Goal: Communication & Community: Answer question/provide support

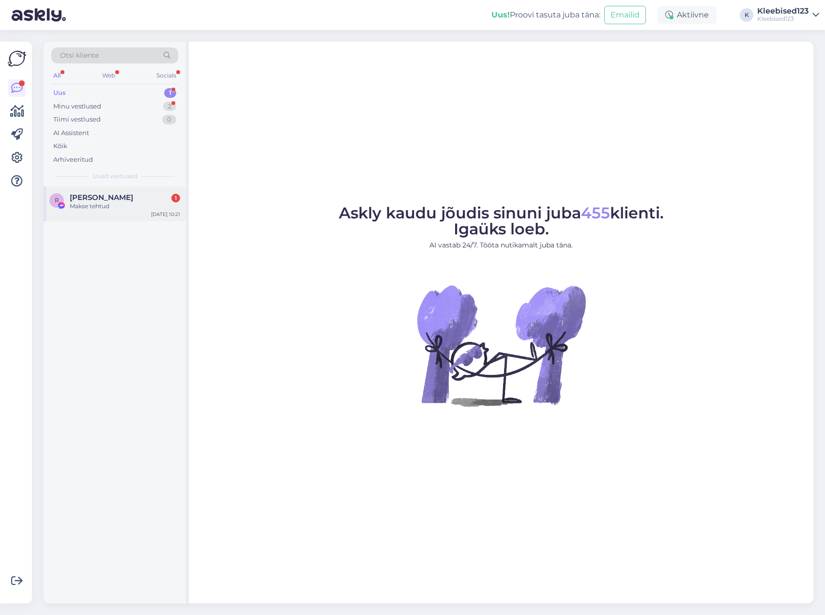
click at [93, 207] on div "Makse tehtud" at bounding box center [125, 206] width 110 height 9
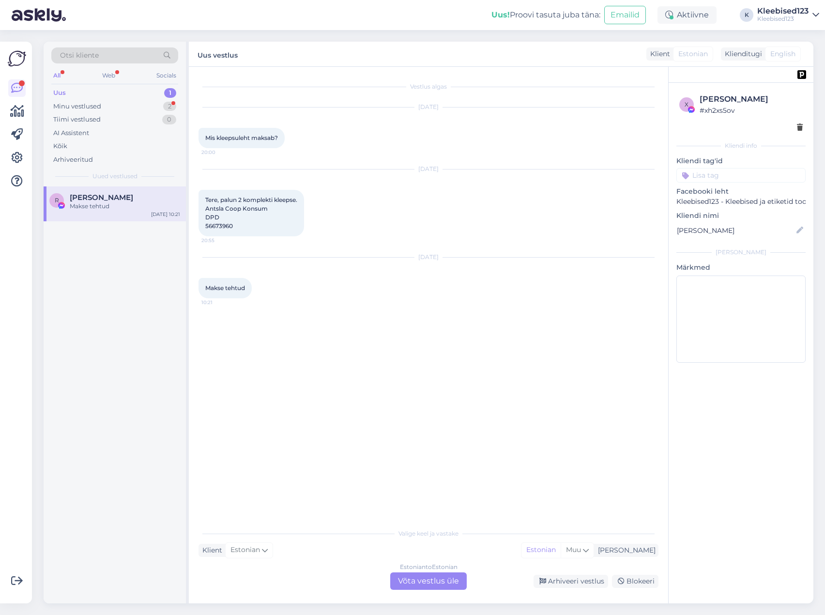
click at [422, 581] on div "Estonian to Estonian Võta vestlus üle" at bounding box center [428, 580] width 77 height 17
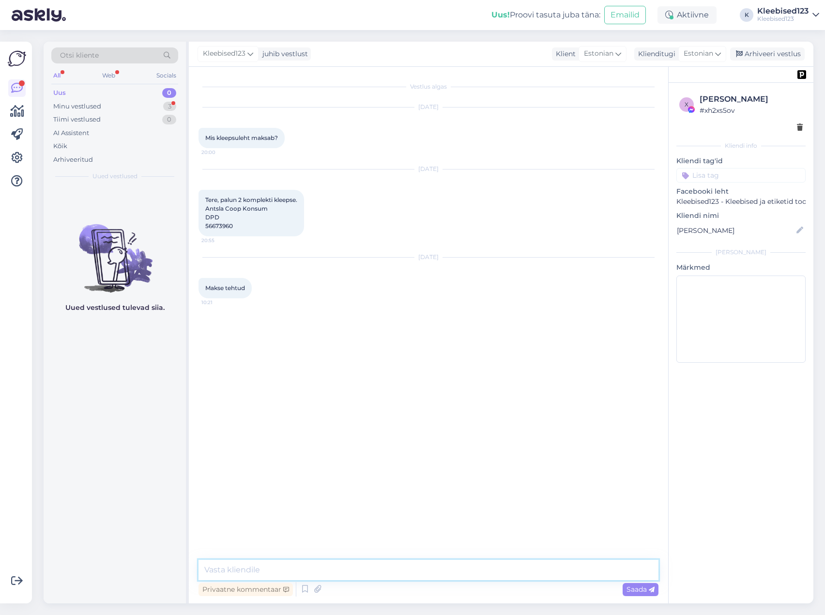
click at [357, 566] on textarea at bounding box center [429, 570] width 460 height 20
drag, startPoint x: 266, startPoint y: 573, endPoint x: 312, endPoint y: 577, distance: 45.7
click at [267, 573] on textarea at bounding box center [429, 570] width 460 height 20
paste textarea "Suurepärane, läheb töösse 😊"
type textarea "Suurepärane, läheb töösse 😊"
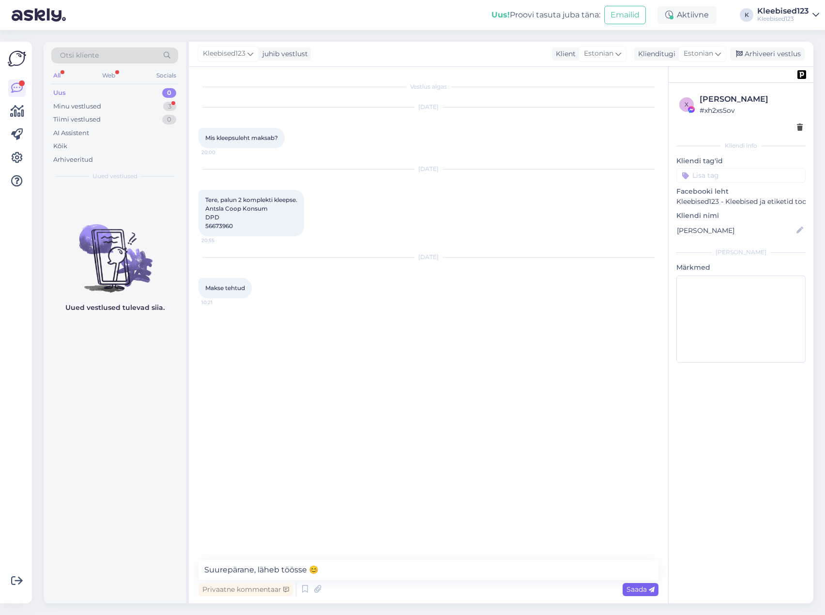
click at [643, 586] on span "Saada" at bounding box center [641, 589] width 28 height 9
click at [754, 55] on div "Arhiveeri vestlus" at bounding box center [767, 53] width 75 height 13
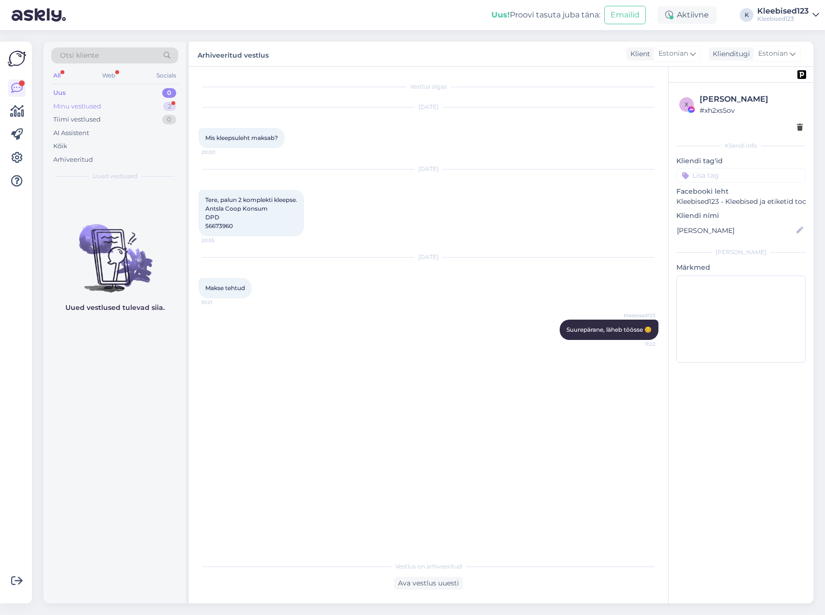
click at [94, 103] on div "Minu vestlused" at bounding box center [77, 107] width 48 height 10
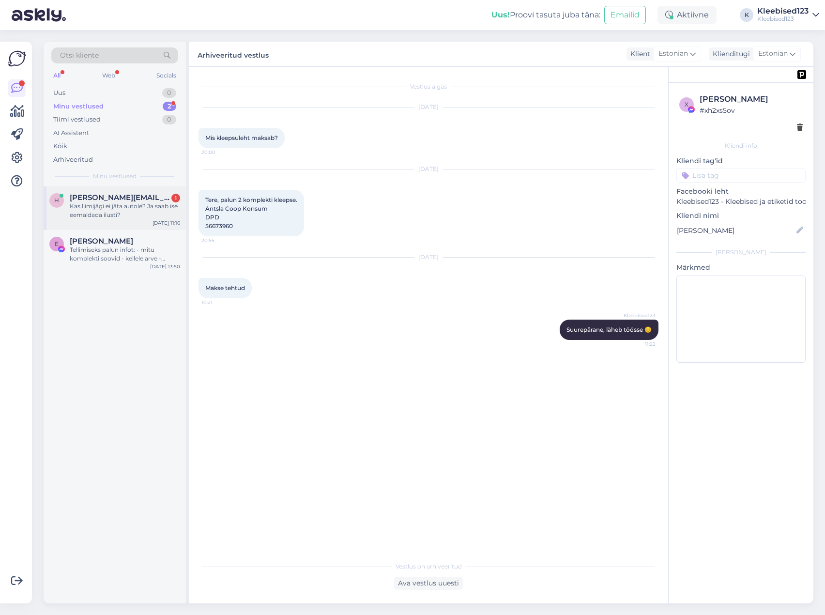
click at [101, 200] on span "[PERSON_NAME][EMAIL_ADDRESS][DOMAIN_NAME]" at bounding box center [120, 197] width 101 height 9
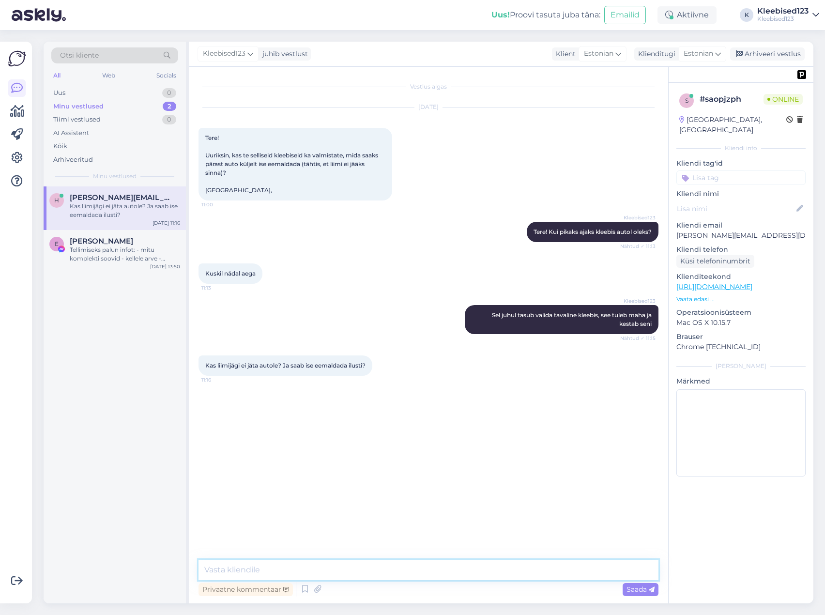
click at [305, 569] on textarea at bounding box center [429, 570] width 460 height 20
type textarea "kui on taustaga kleebis, siis jah - võtad nokitsed serva [PERSON_NAME] hakkad v…"
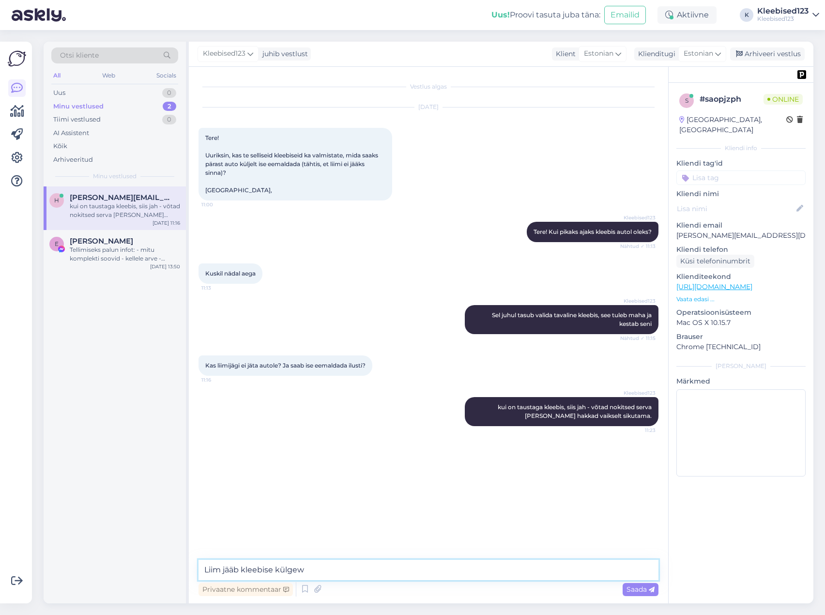
type textarea "Liim jääb kleebise külge"
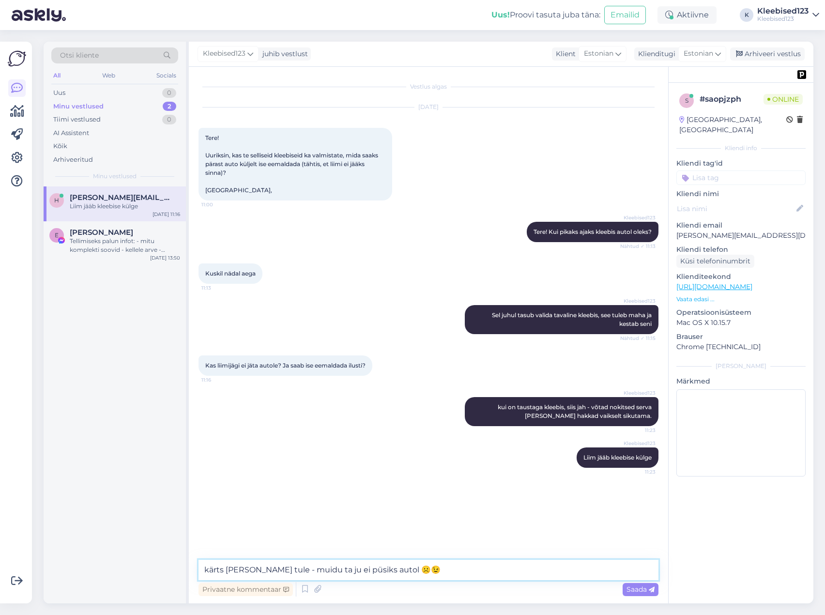
type textarea "kärts [PERSON_NAME] tule - muidu ta ju ei püsiks autol 😉"
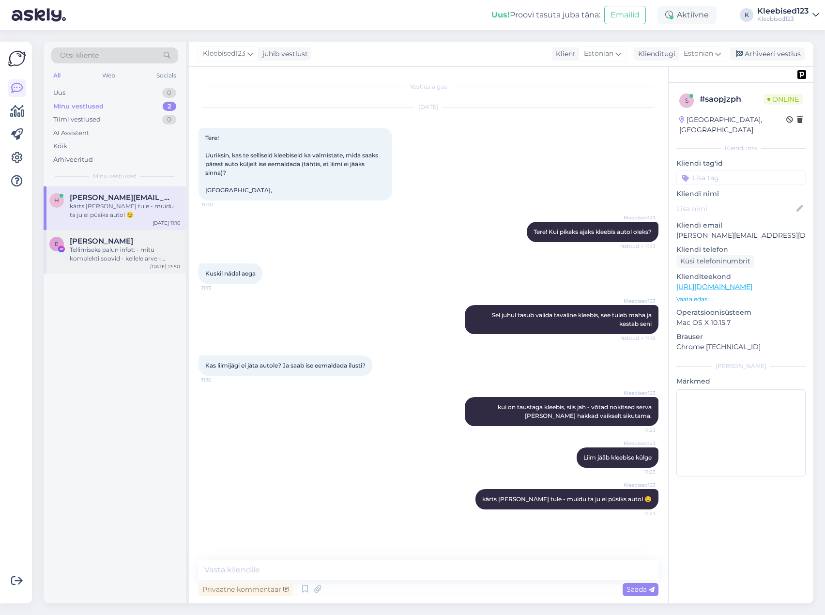
click at [128, 253] on div "Tellimiseks palun infot: - mitu komplekti soovid - kellele arve - kuidas kättes…" at bounding box center [125, 253] width 110 height 17
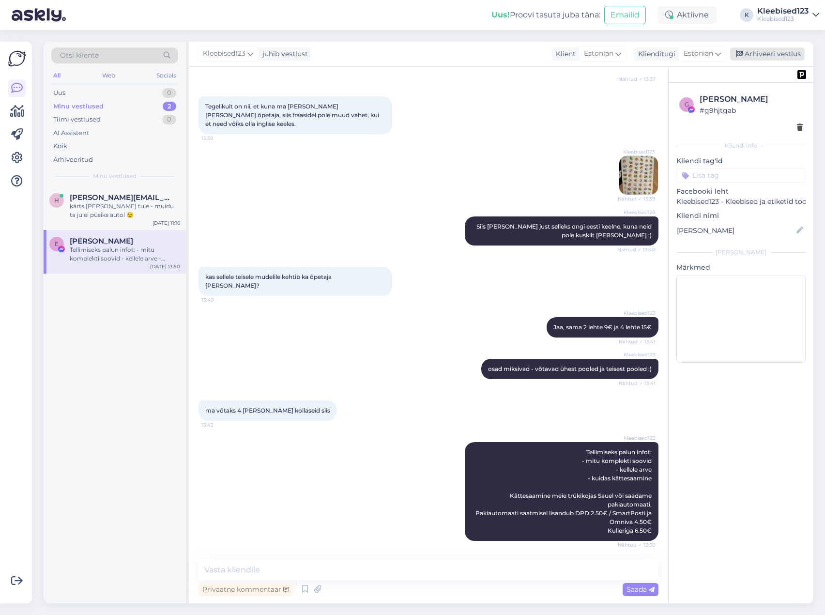
click at [779, 53] on div "Arhiveeri vestlus" at bounding box center [767, 53] width 75 height 13
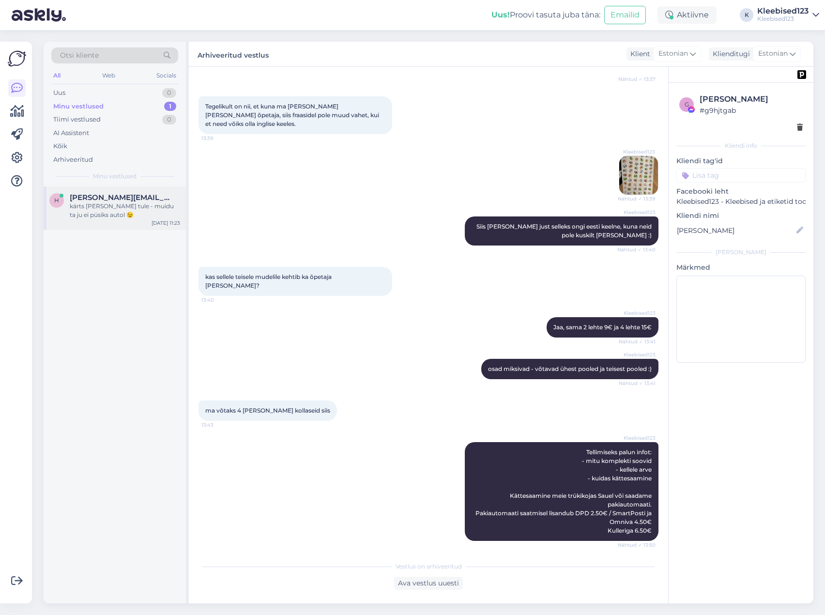
click at [113, 197] on span "[PERSON_NAME][EMAIL_ADDRESS][DOMAIN_NAME]" at bounding box center [120, 197] width 101 height 9
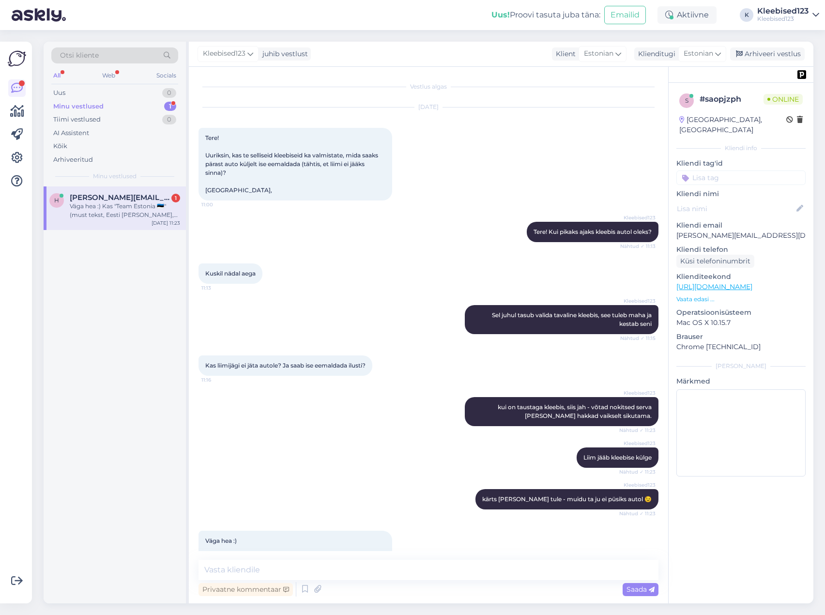
scroll to position [46, 0]
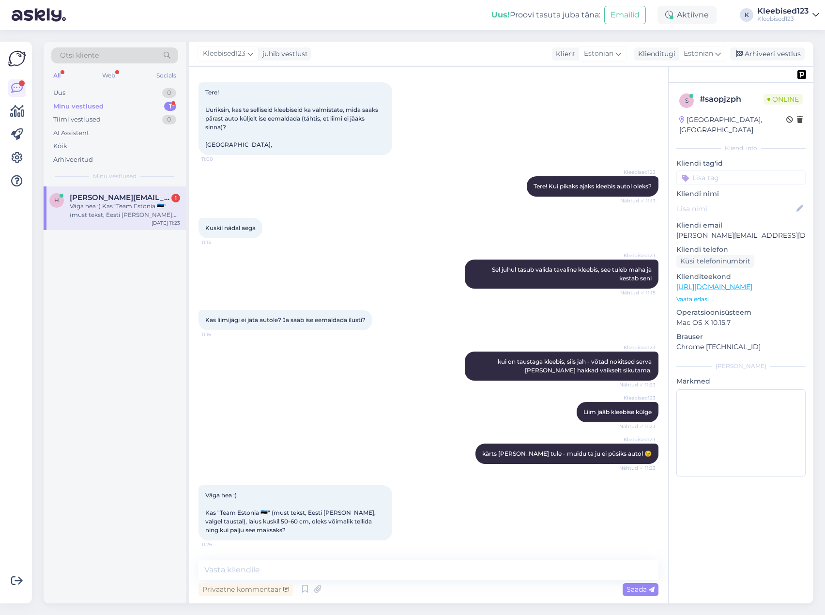
click at [118, 216] on div "Väga hea :) Kas "Team Estonia 🇪🇪" (must tekst, Eesti [PERSON_NAME], valgel taus…" at bounding box center [125, 210] width 110 height 17
click at [265, 575] on textarea at bounding box center [429, 570] width 460 height 20
paste textarea "[URL][DOMAIN_NAME]"
type textarea "[URL][DOMAIN_NAME]"
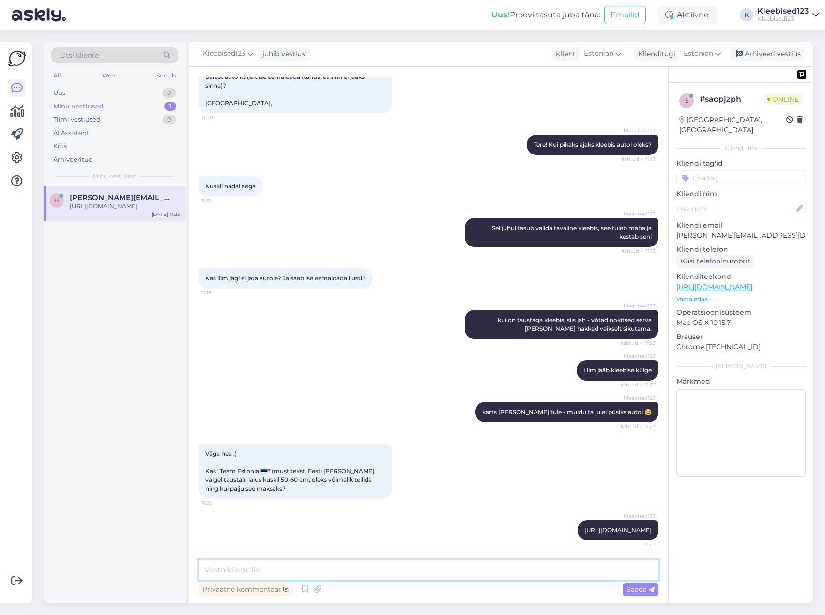
click at [339, 571] on textarea at bounding box center [429, 570] width 460 height 20
type textarea "Siin sobiv kleepsutüüp"
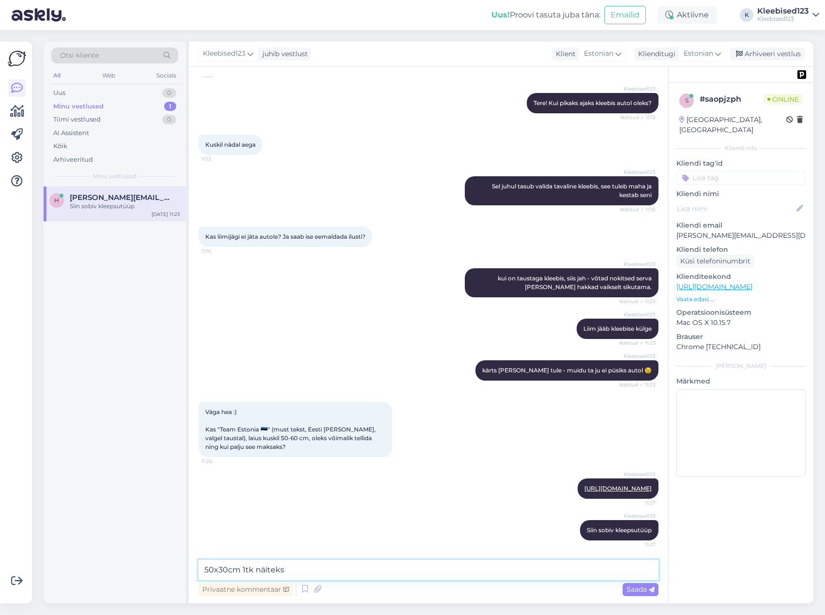
paste textarea "€29,80"
type textarea "50x30cm 1tk näiteks €29,80"
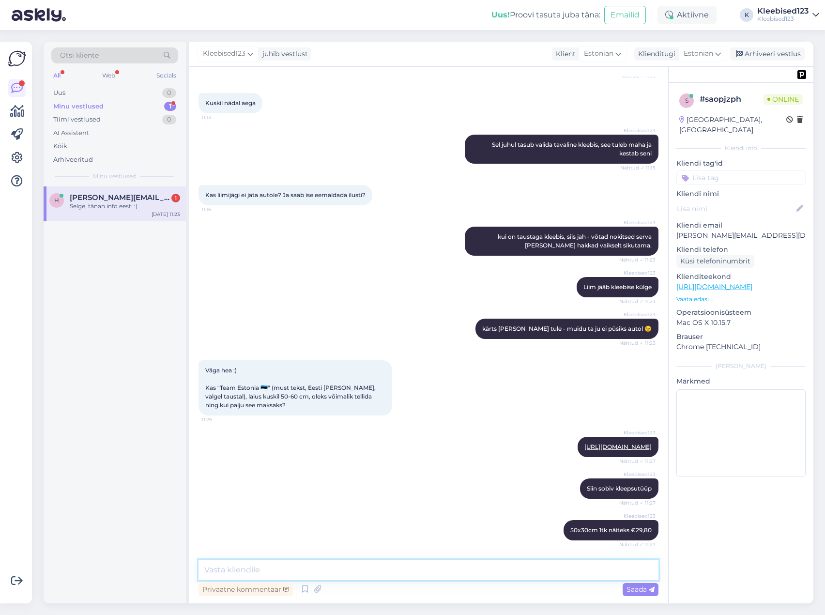
scroll to position [212, 0]
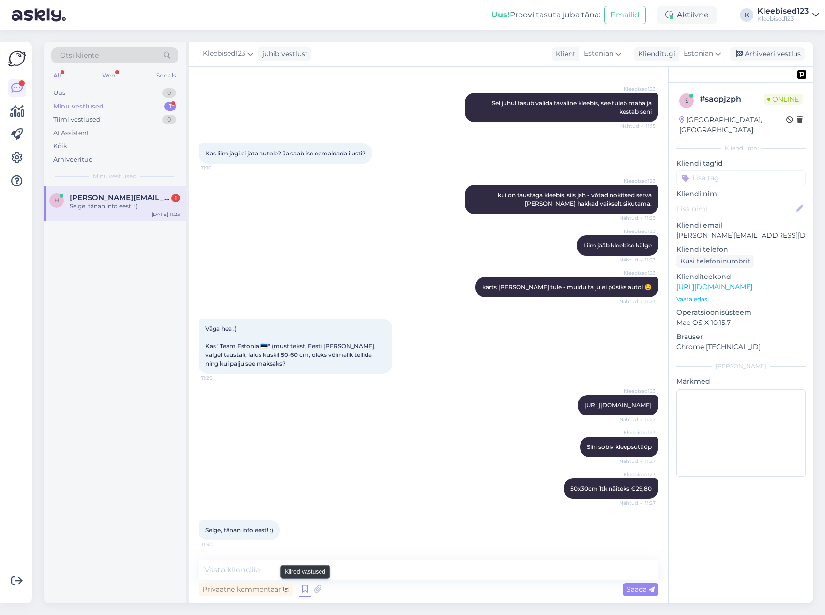
click at [301, 590] on icon at bounding box center [305, 589] width 12 height 15
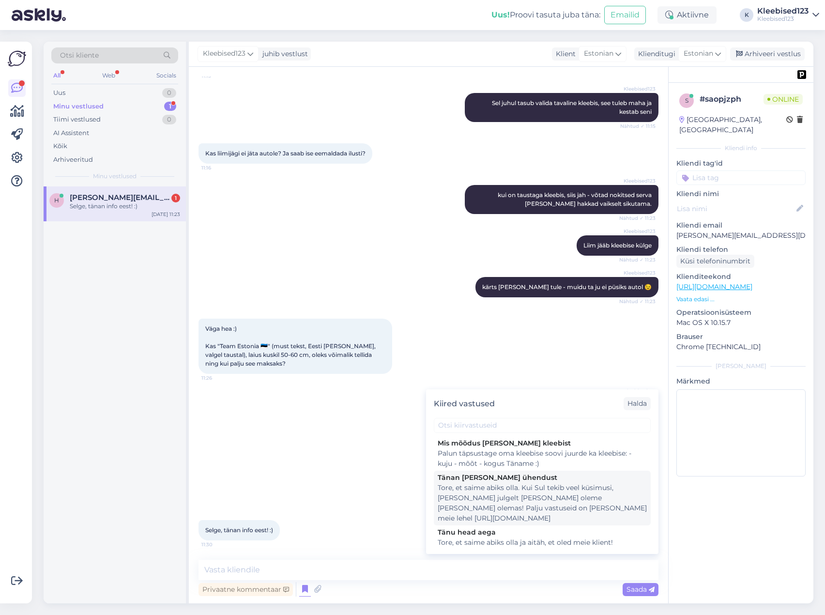
scroll to position [397, 0]
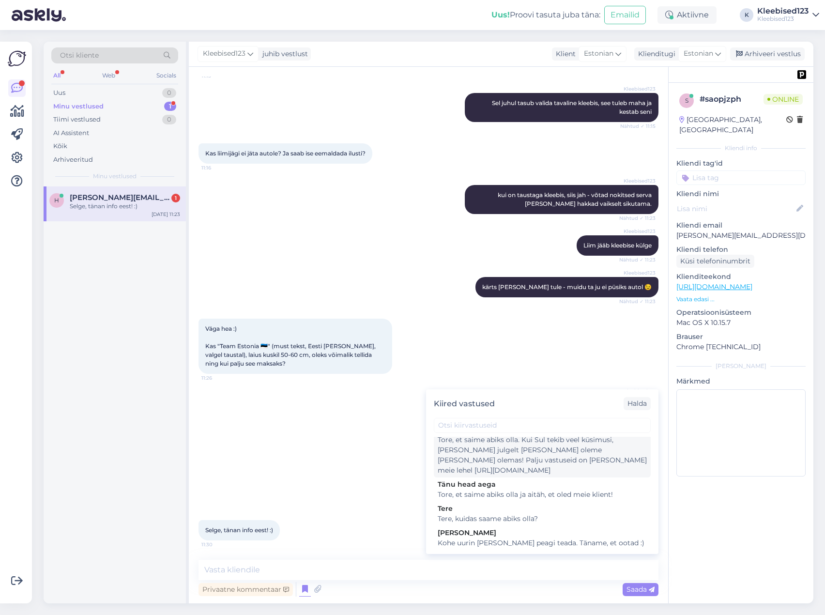
click at [518, 447] on div "Tore, et saime abiks olla. Kui Sul tekib veel küsimusi, [PERSON_NAME] julgelt […" at bounding box center [542, 455] width 209 height 41
type textarea "Tore, et saime abiks olla. Kui Sul tekib veel küsimusi, [PERSON_NAME] julgelt […"
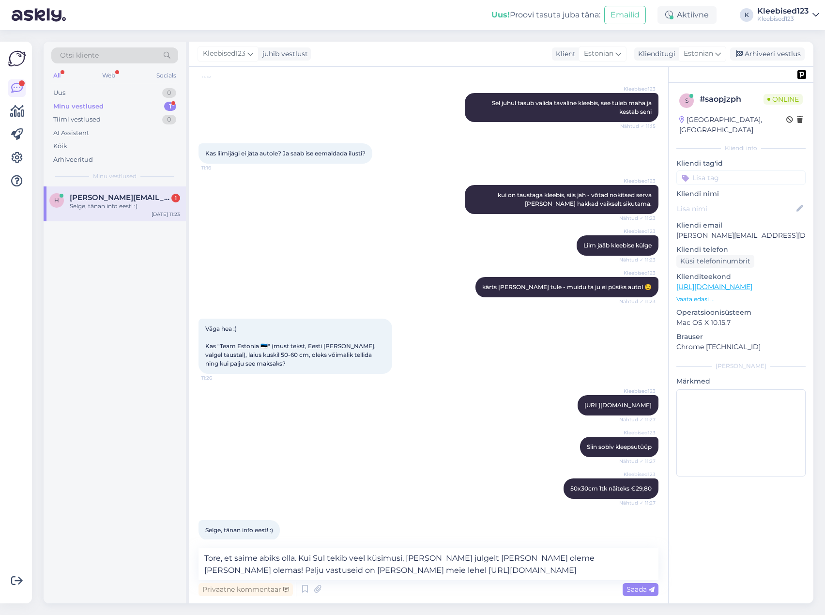
scroll to position [222, 0]
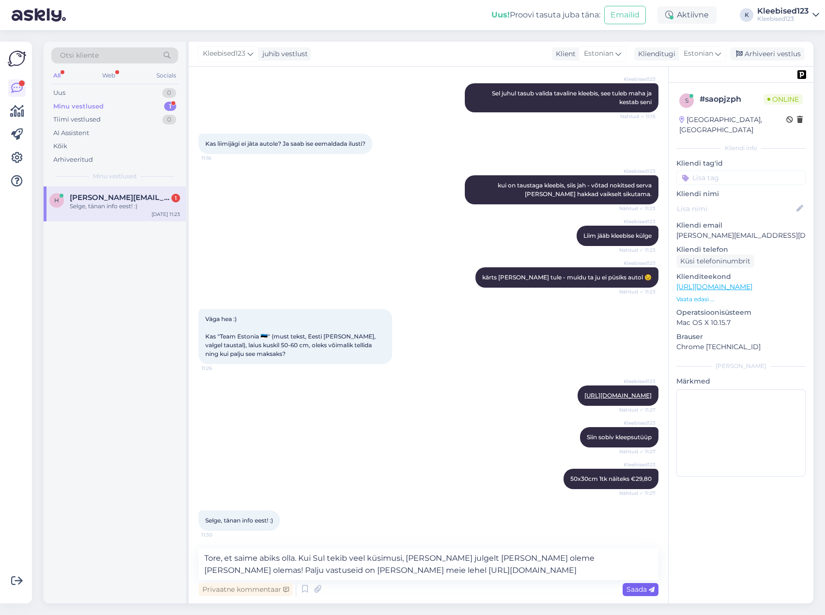
click at [628, 589] on span "Saada" at bounding box center [641, 589] width 28 height 9
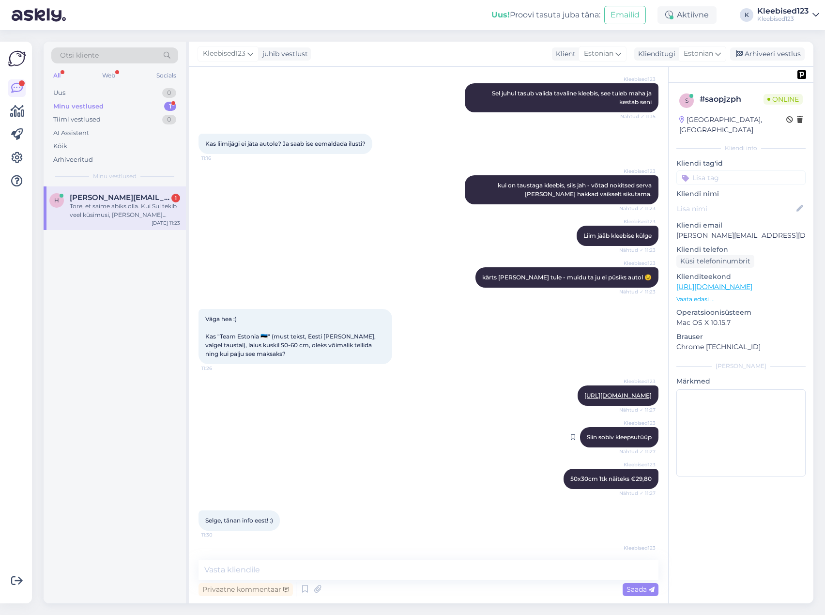
scroll to position [280, 0]
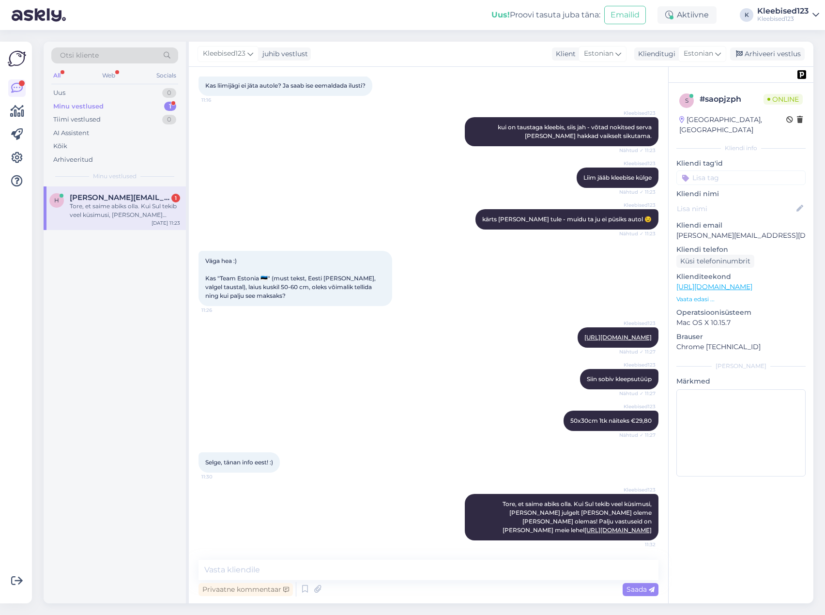
click at [97, 106] on div "Minu vestlused" at bounding box center [78, 107] width 50 height 10
click at [88, 96] on div "Uus 0" at bounding box center [114, 93] width 127 height 14
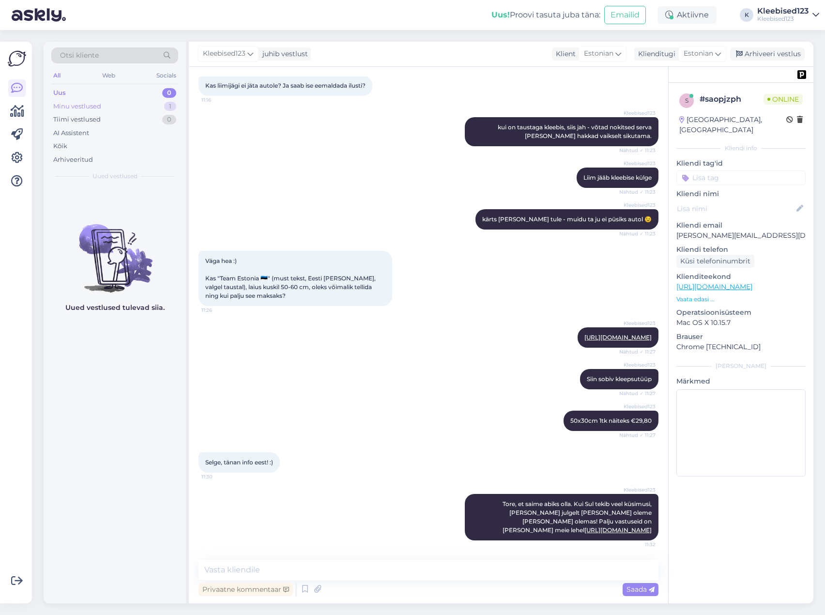
click at [86, 108] on div "Minu vestlused" at bounding box center [77, 107] width 48 height 10
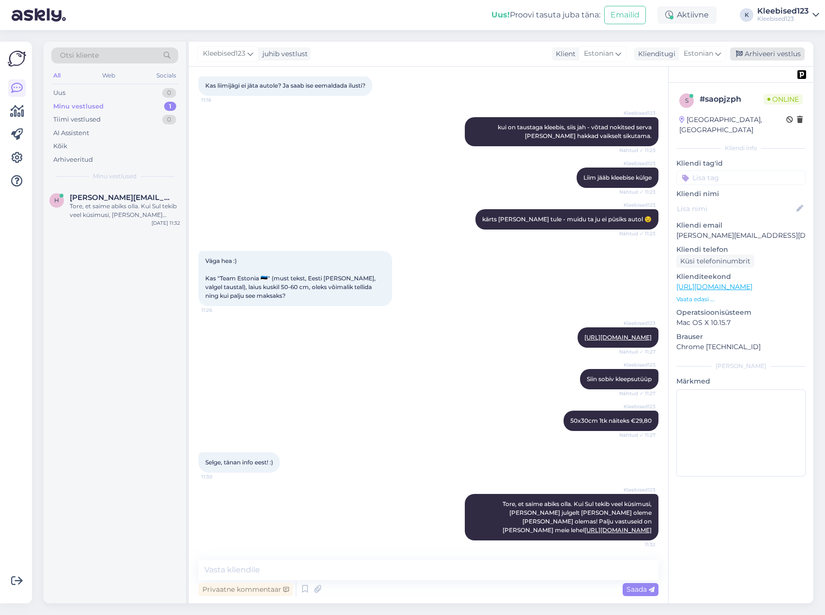
click at [780, 58] on div "Arhiveeri vestlus" at bounding box center [767, 53] width 75 height 13
